Goal: Task Accomplishment & Management: Manage account settings

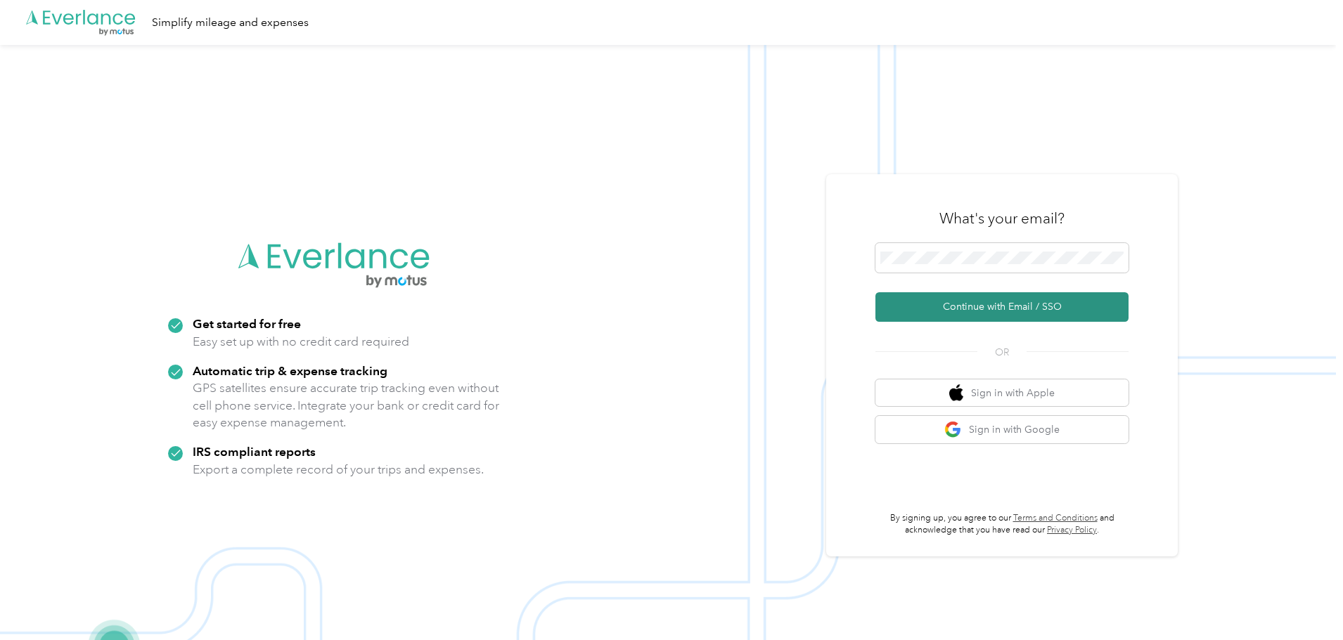
click at [1016, 301] on button "Continue with Email / SSO" at bounding box center [1001, 307] width 253 height 30
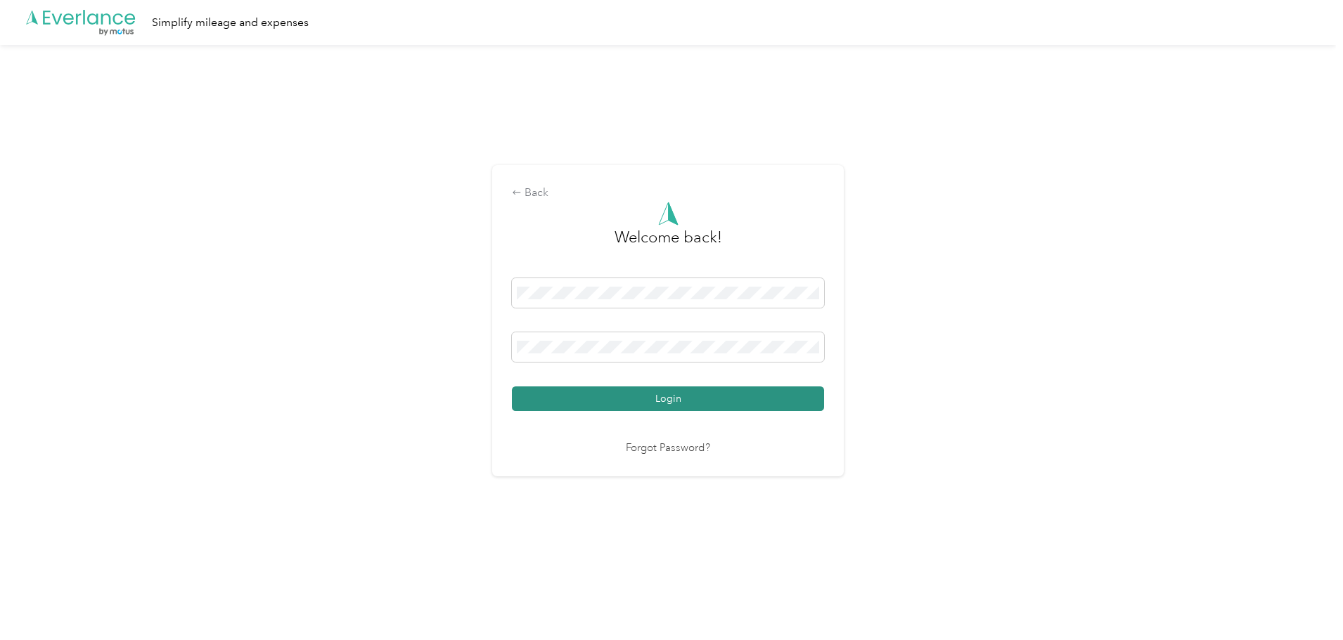
click at [645, 389] on button "Login" at bounding box center [668, 399] width 312 height 25
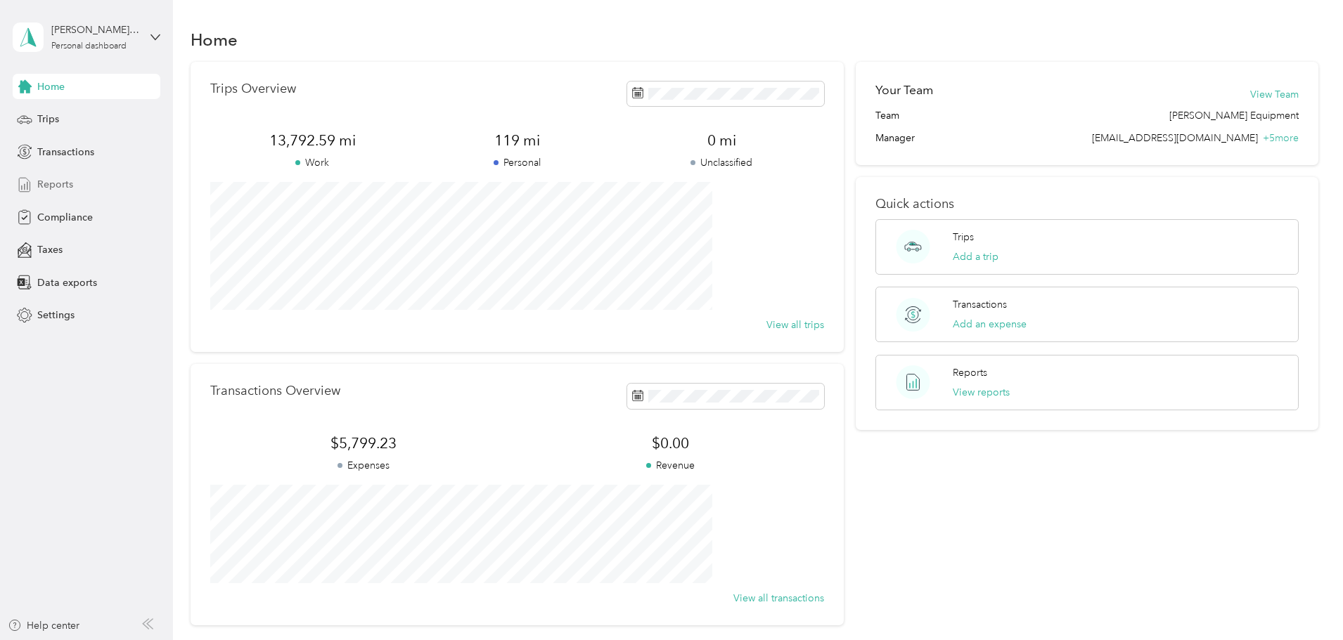
click at [81, 189] on div "Reports" at bounding box center [87, 184] width 148 height 25
